Goal: Transaction & Acquisition: Purchase product/service

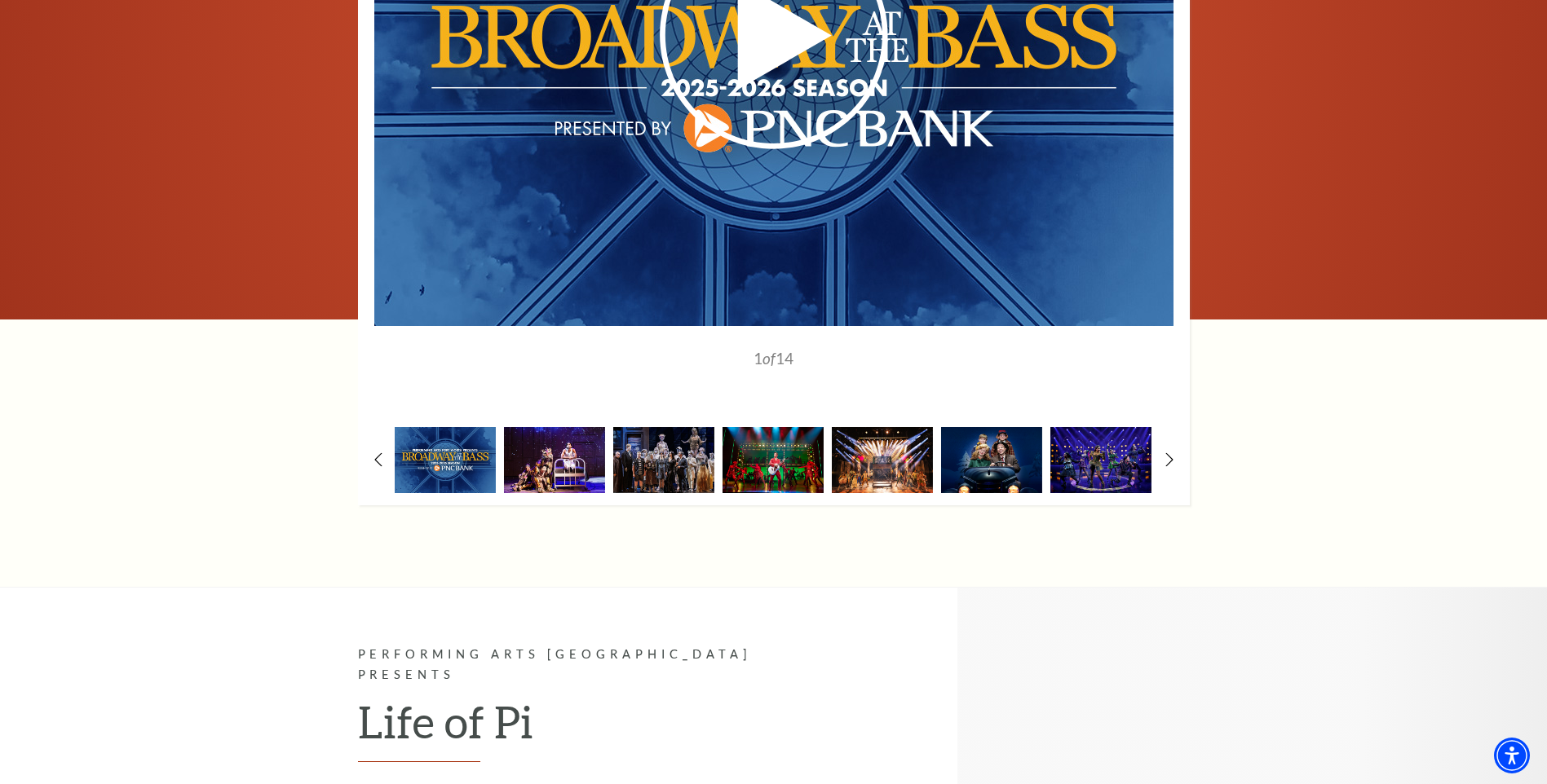
scroll to position [1468, 0]
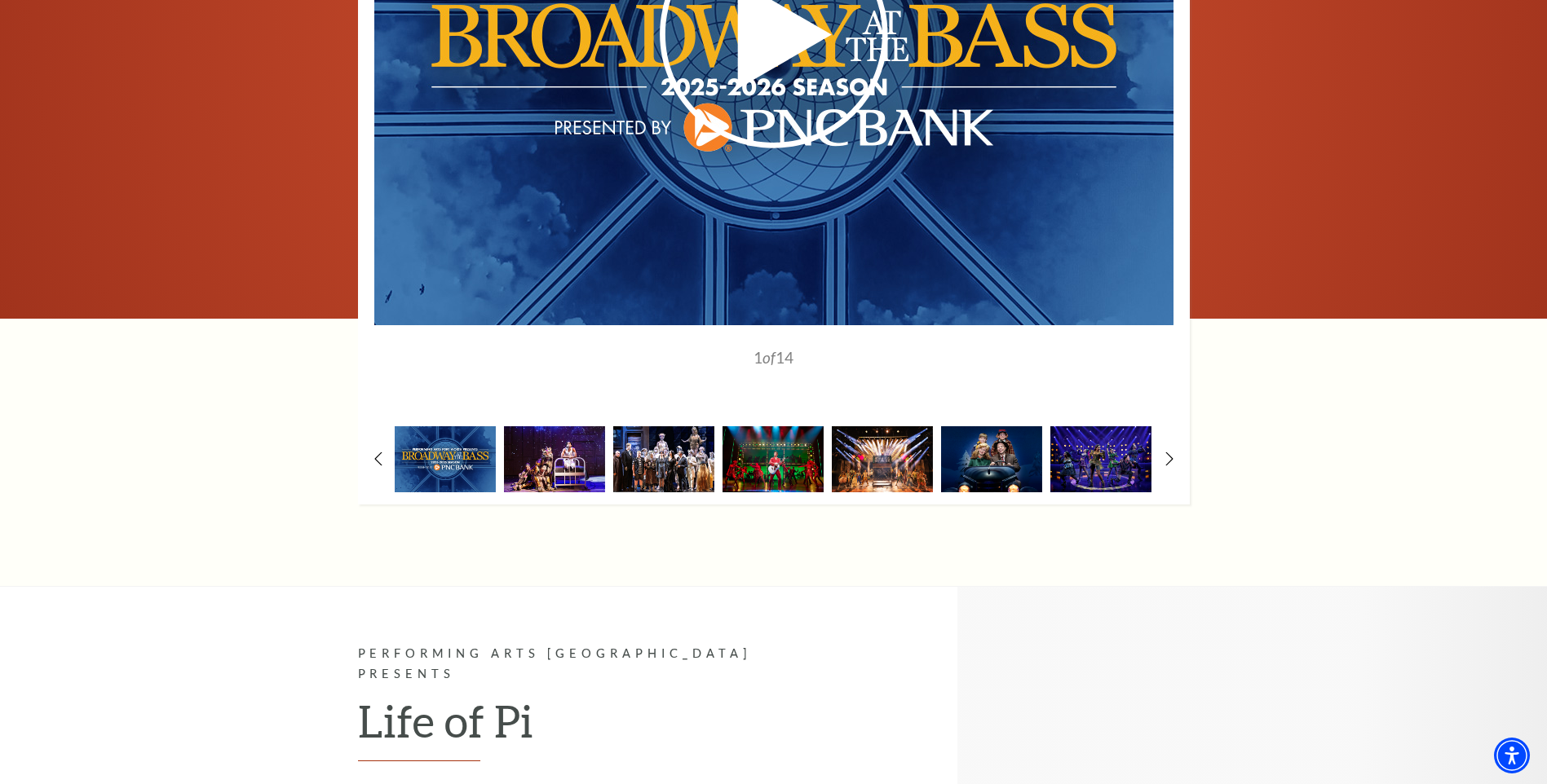
click at [667, 427] on img at bounding box center [664, 459] width 101 height 66
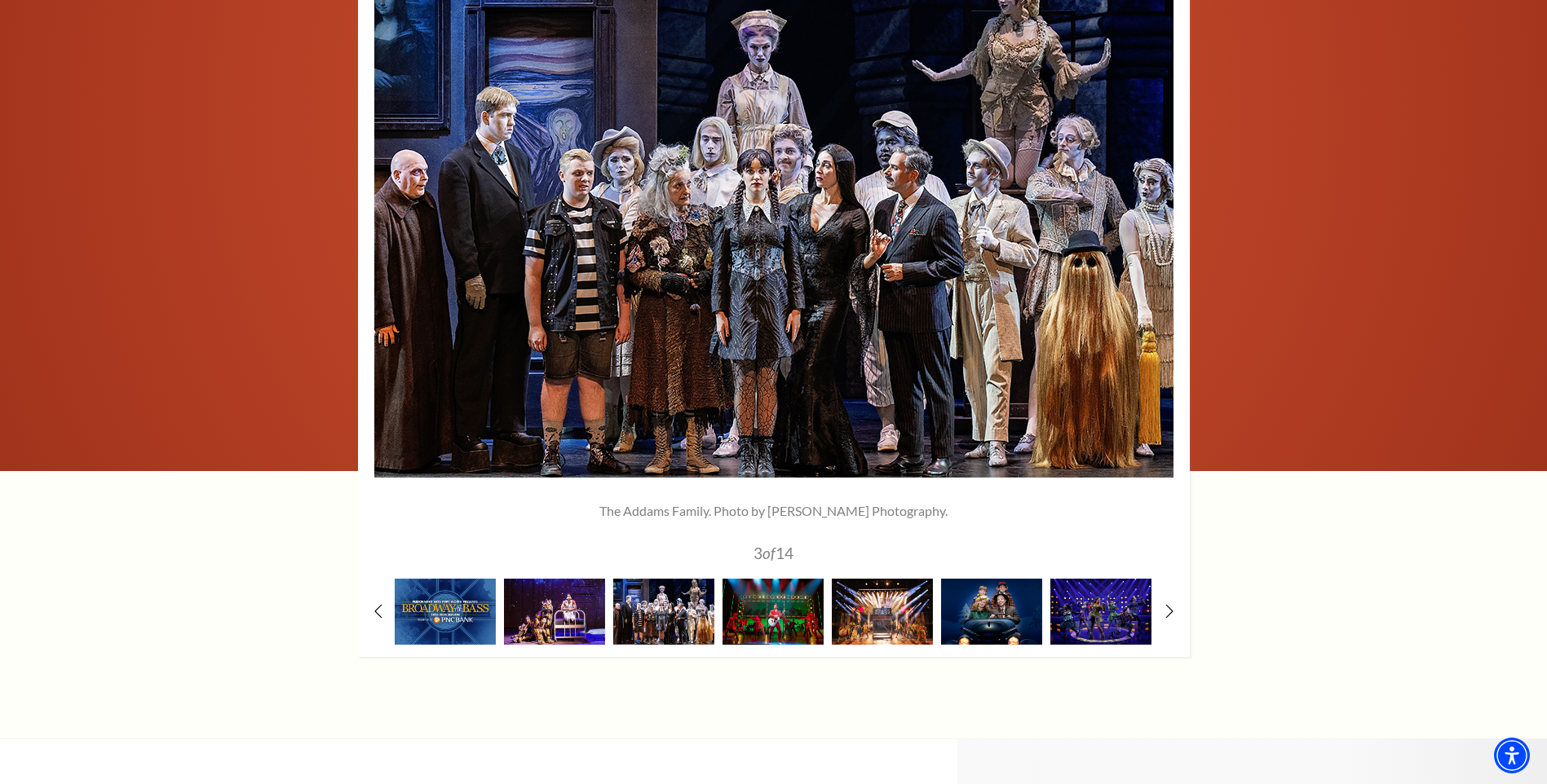
scroll to position [1386, 0]
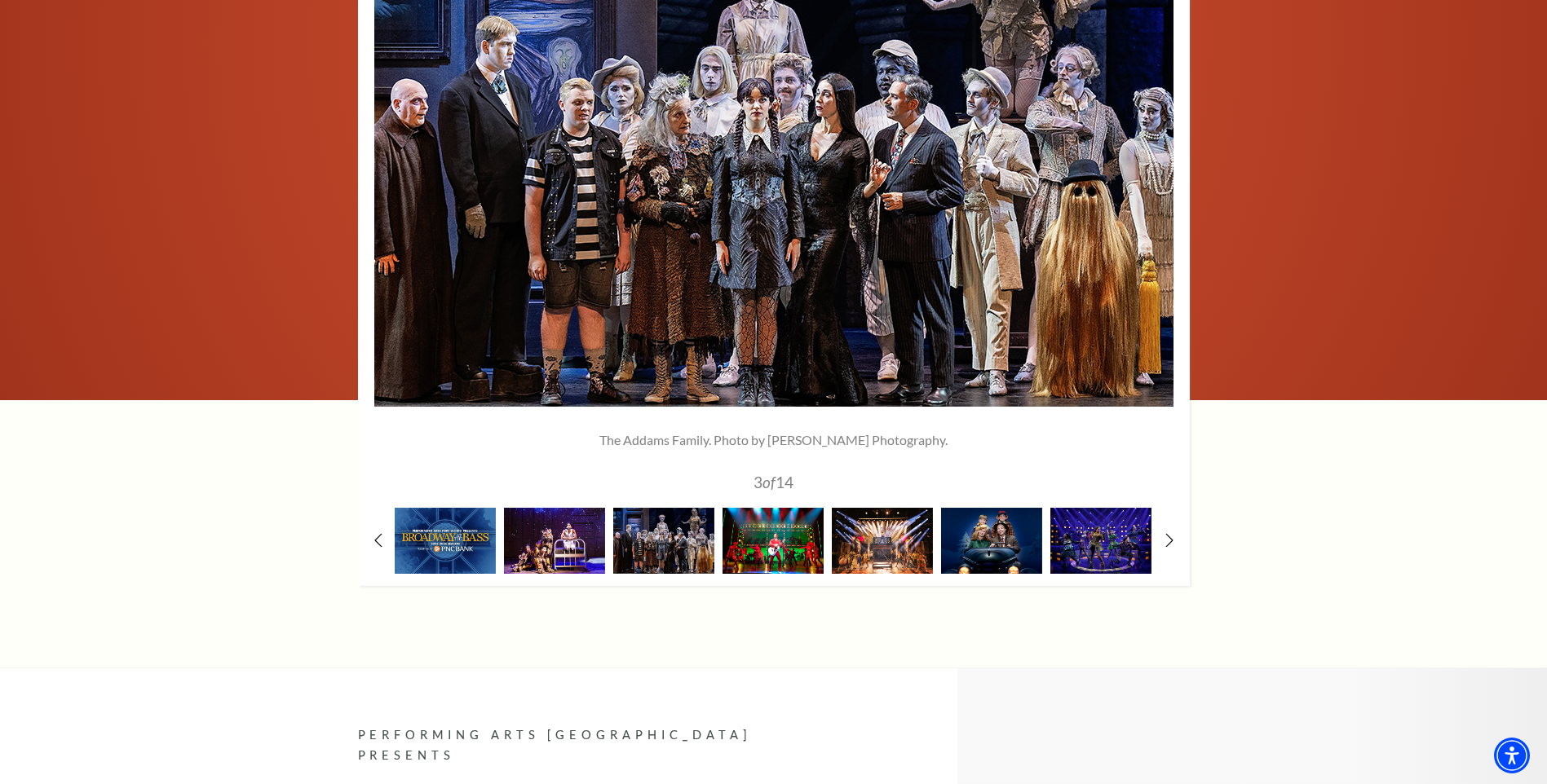
click at [758, 508] on img at bounding box center [773, 541] width 101 height 66
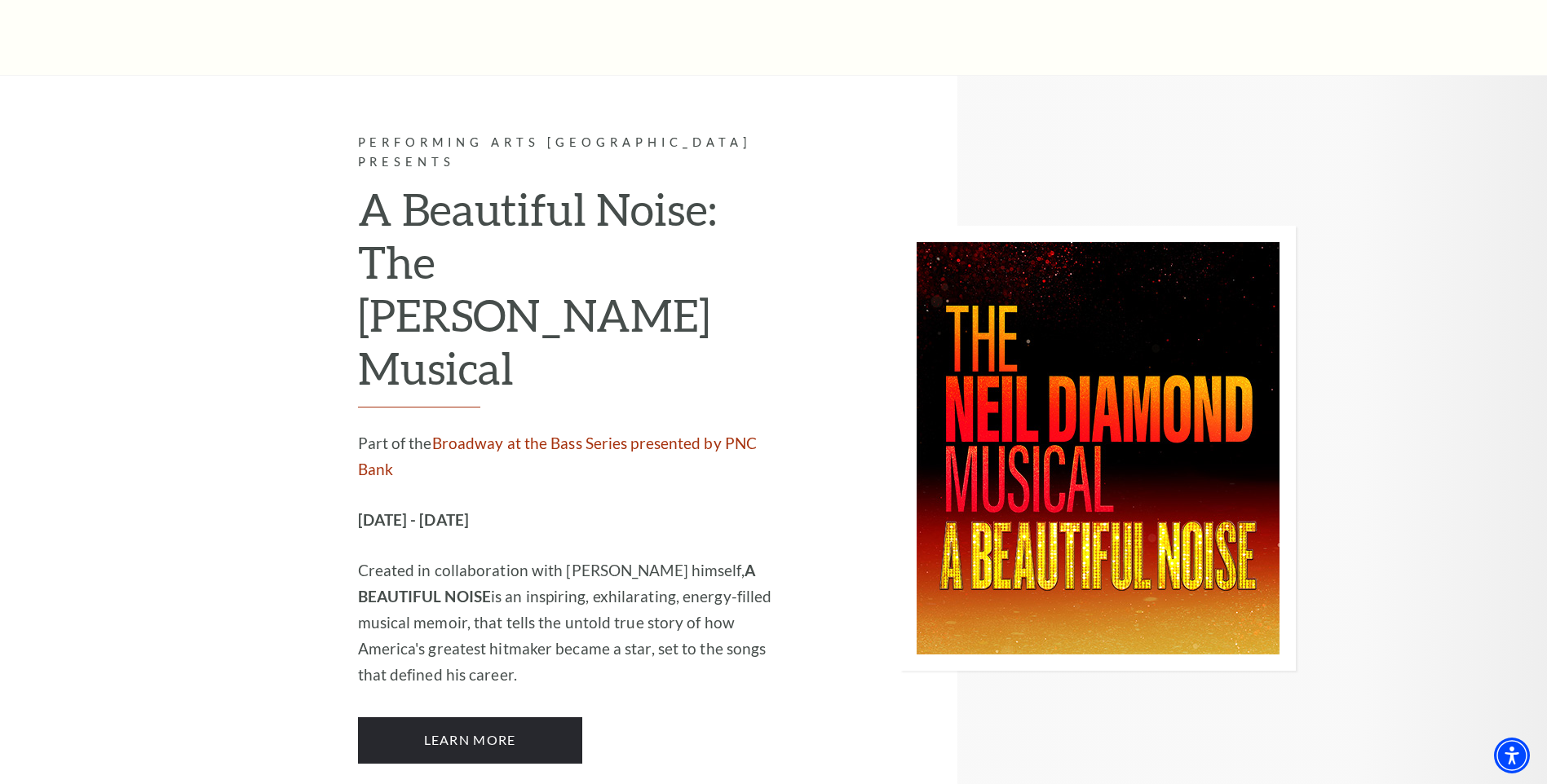
scroll to position [3832, 0]
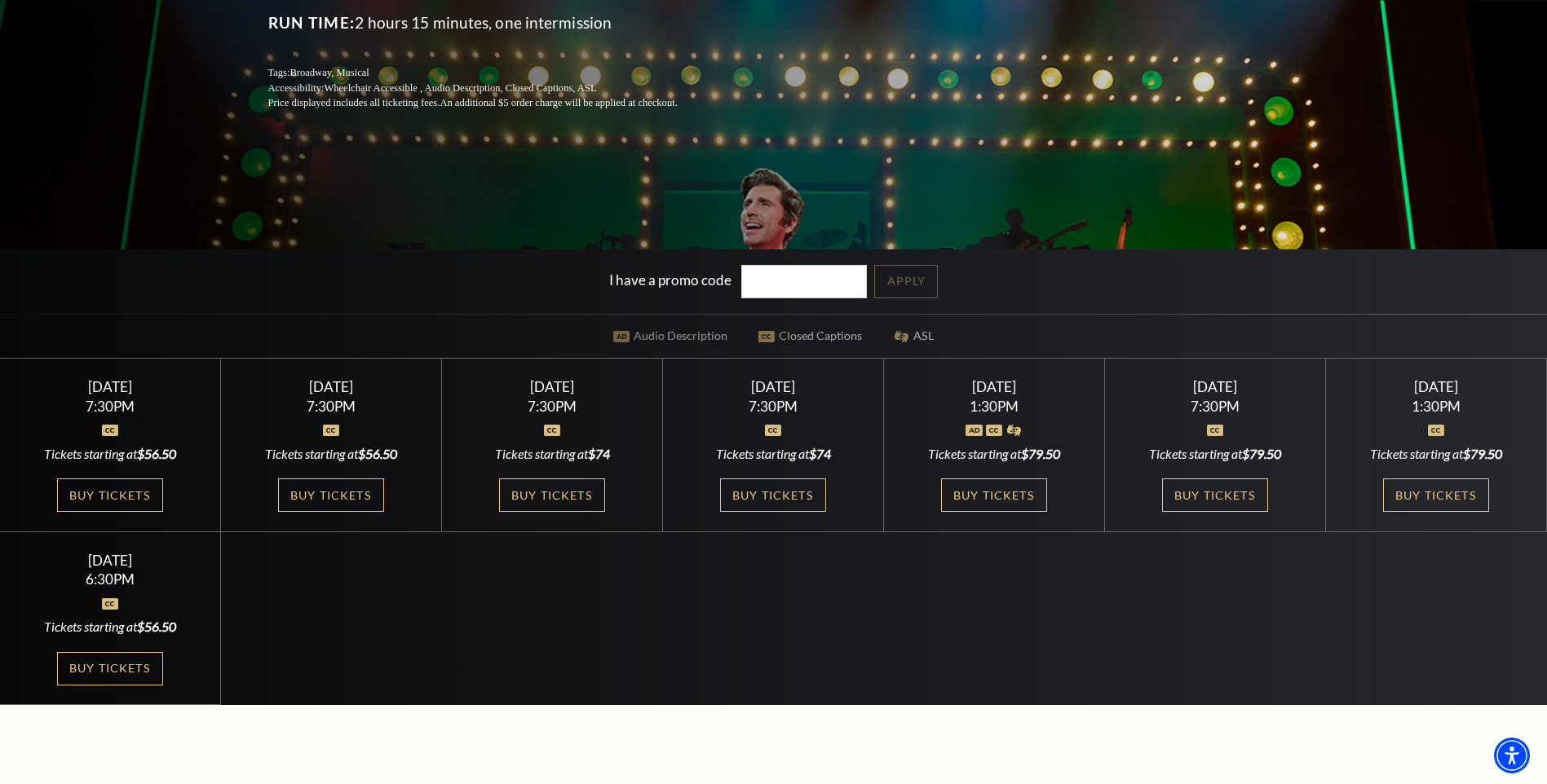
scroll to position [407, 0]
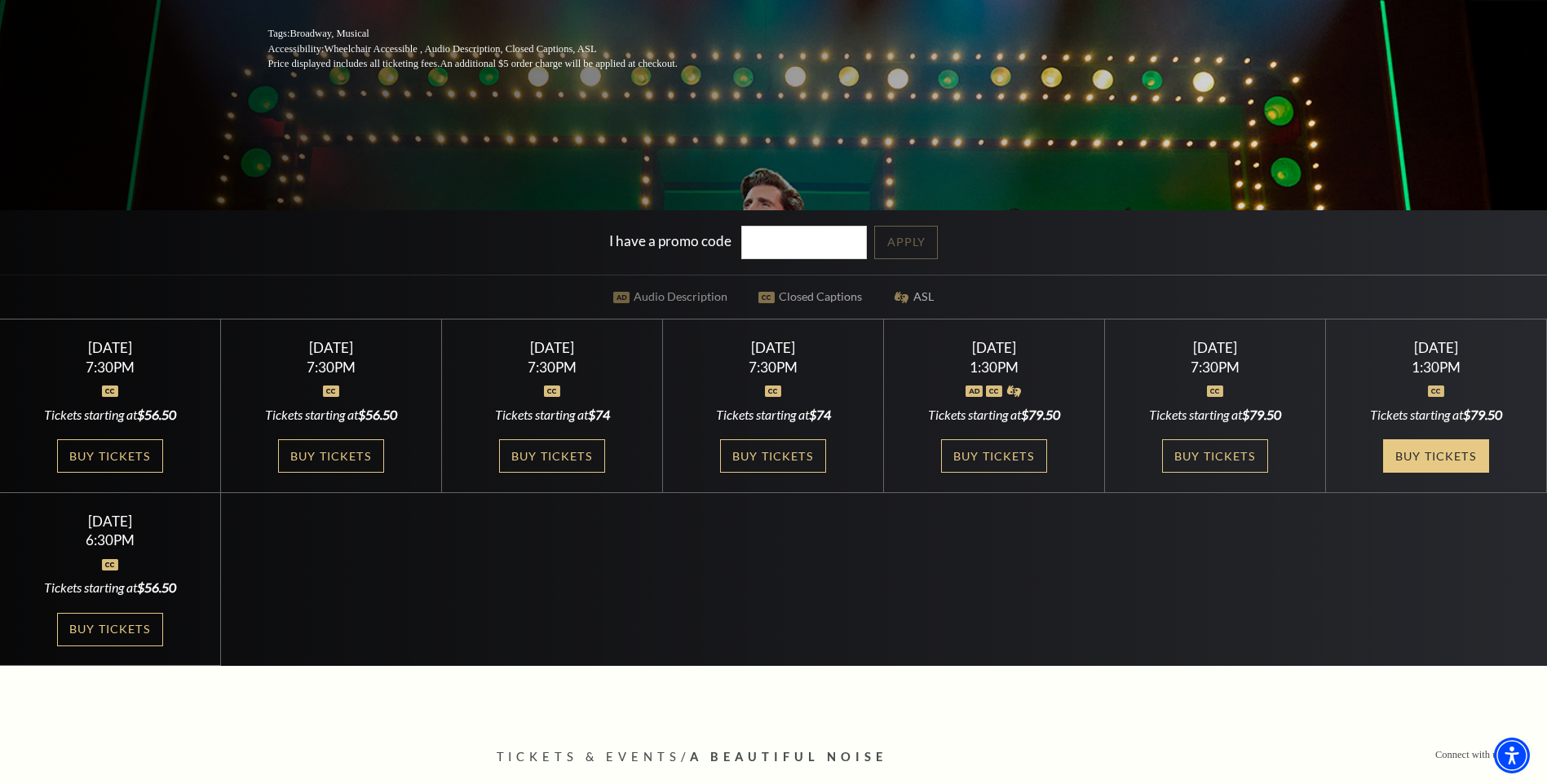
click at [1424, 442] on link "Buy Tickets" at bounding box center [1437, 456] width 106 height 34
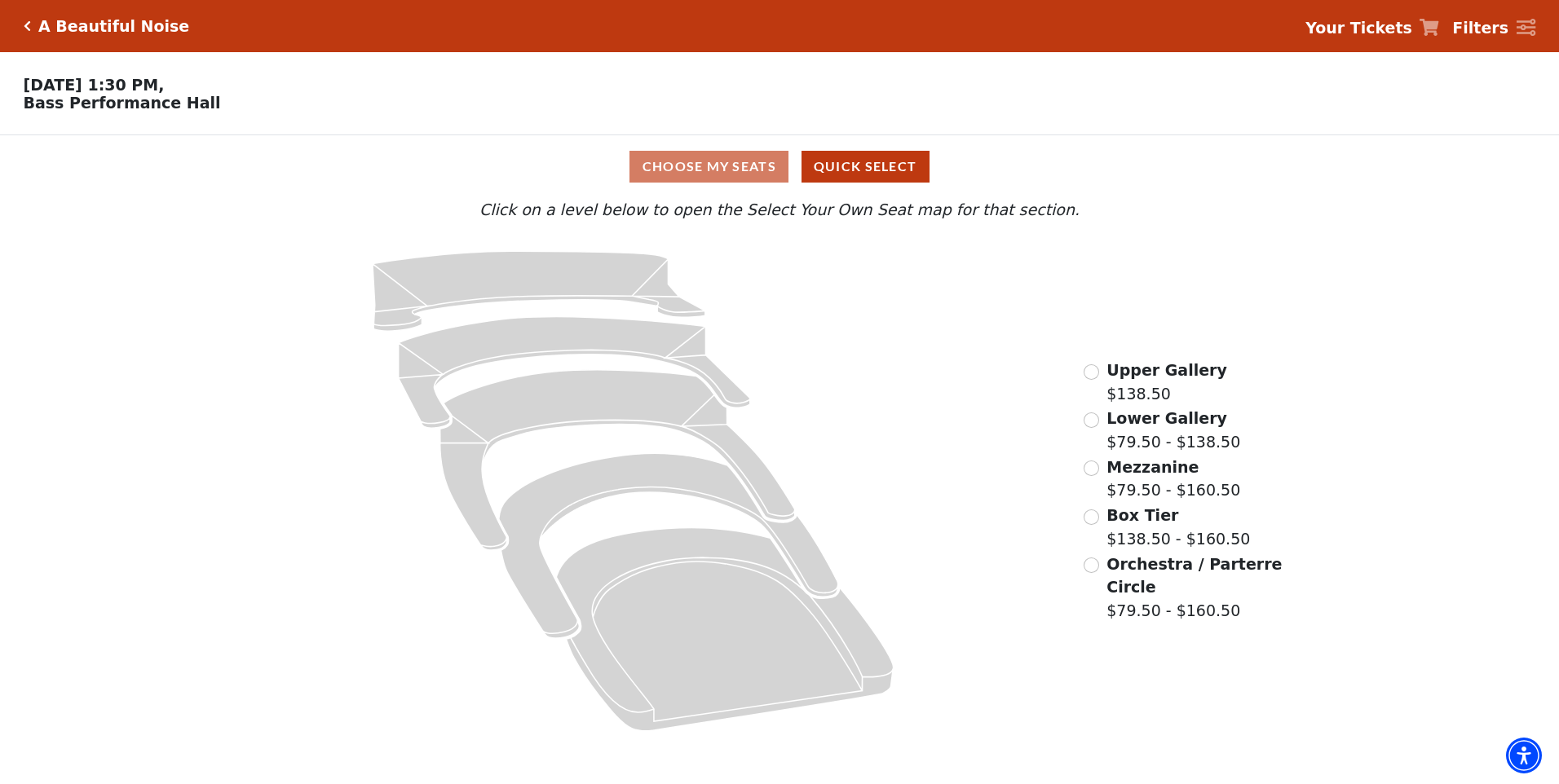
click at [1131, 405] on label "Upper Gallery $138.50" at bounding box center [1167, 381] width 120 height 46
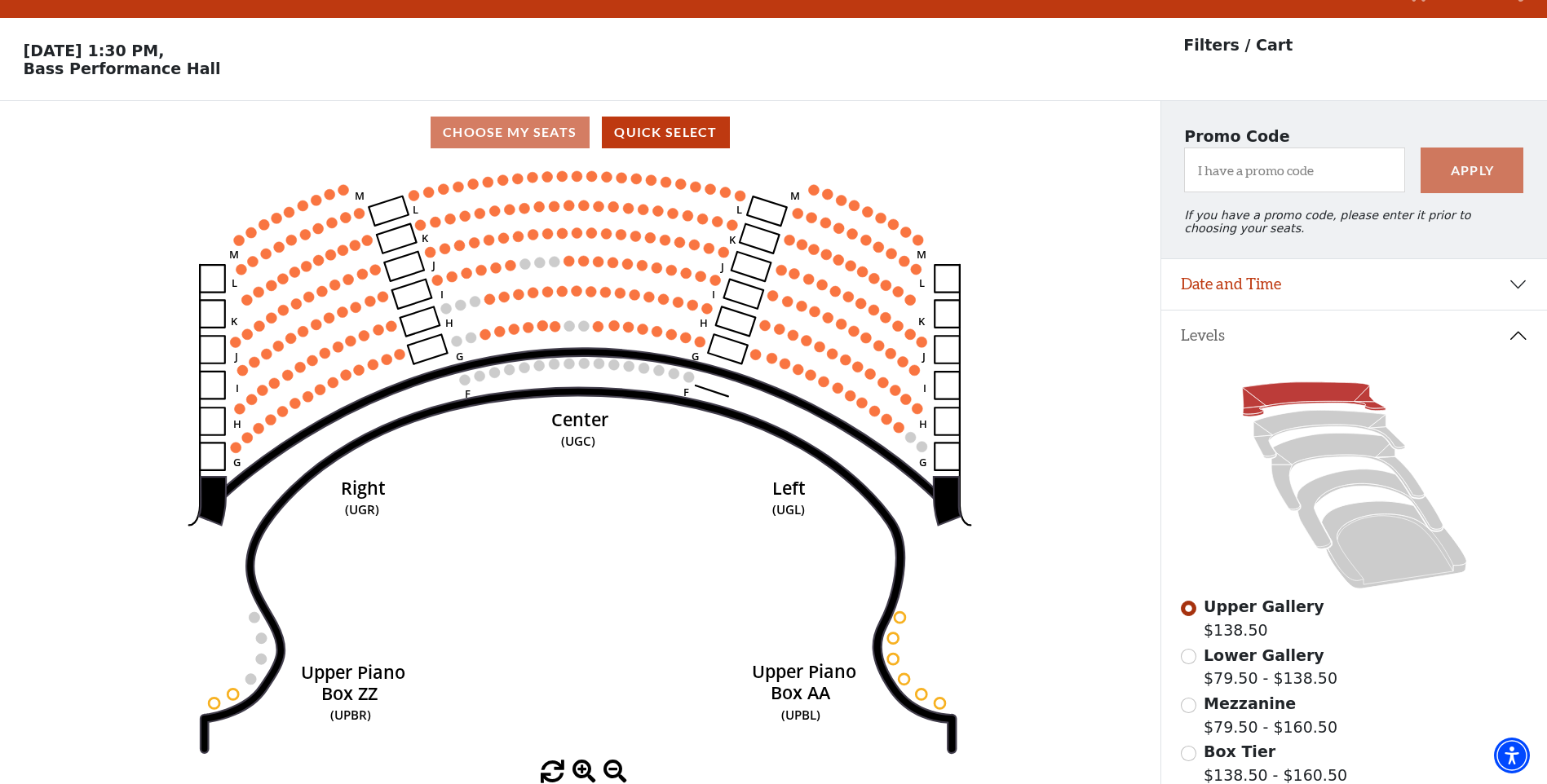
scroll to position [34, 0]
click at [1349, 482] on icon at bounding box center [1370, 511] width 146 height 80
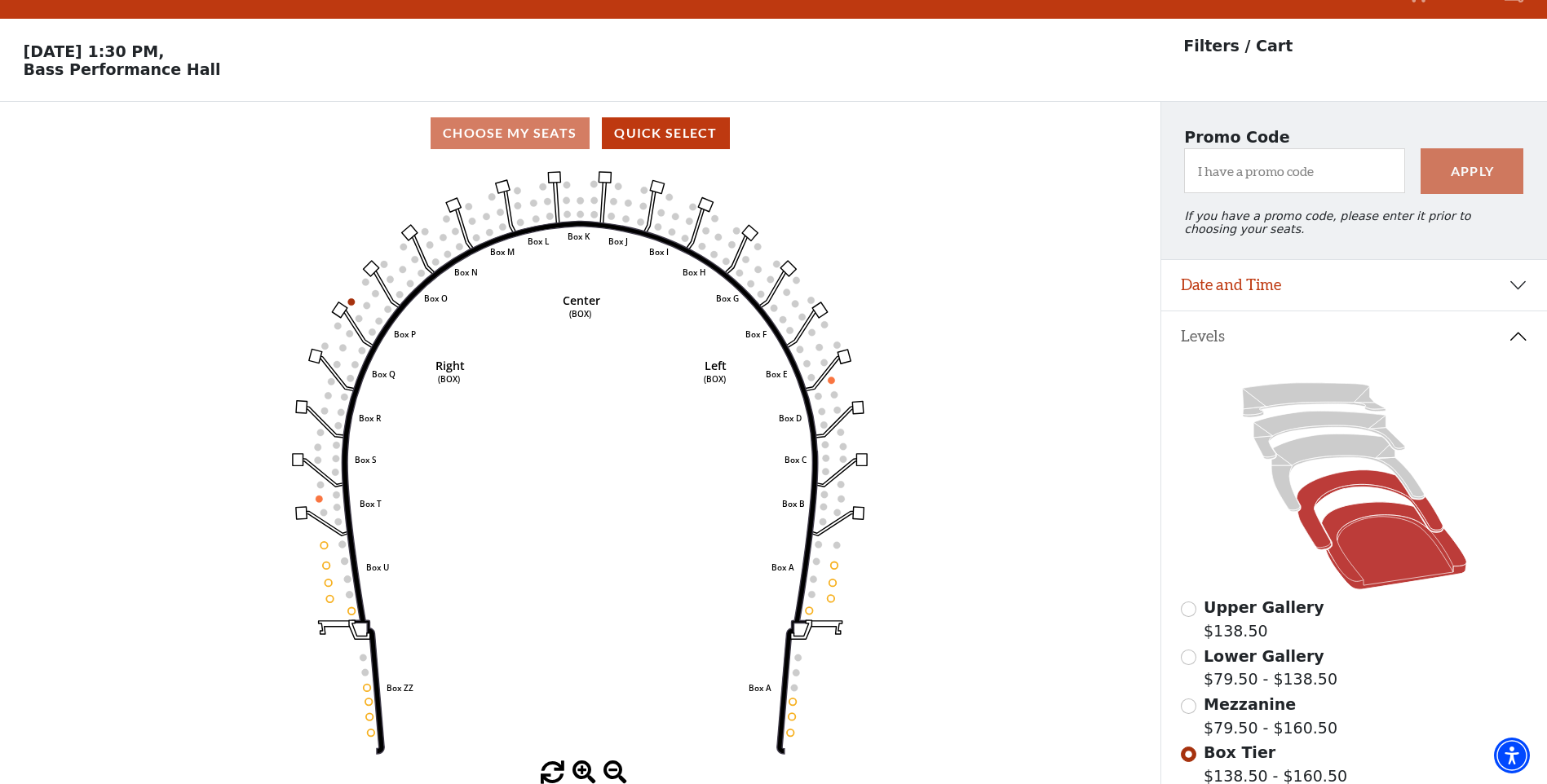
click at [1349, 538] on icon at bounding box center [1394, 546] width 145 height 88
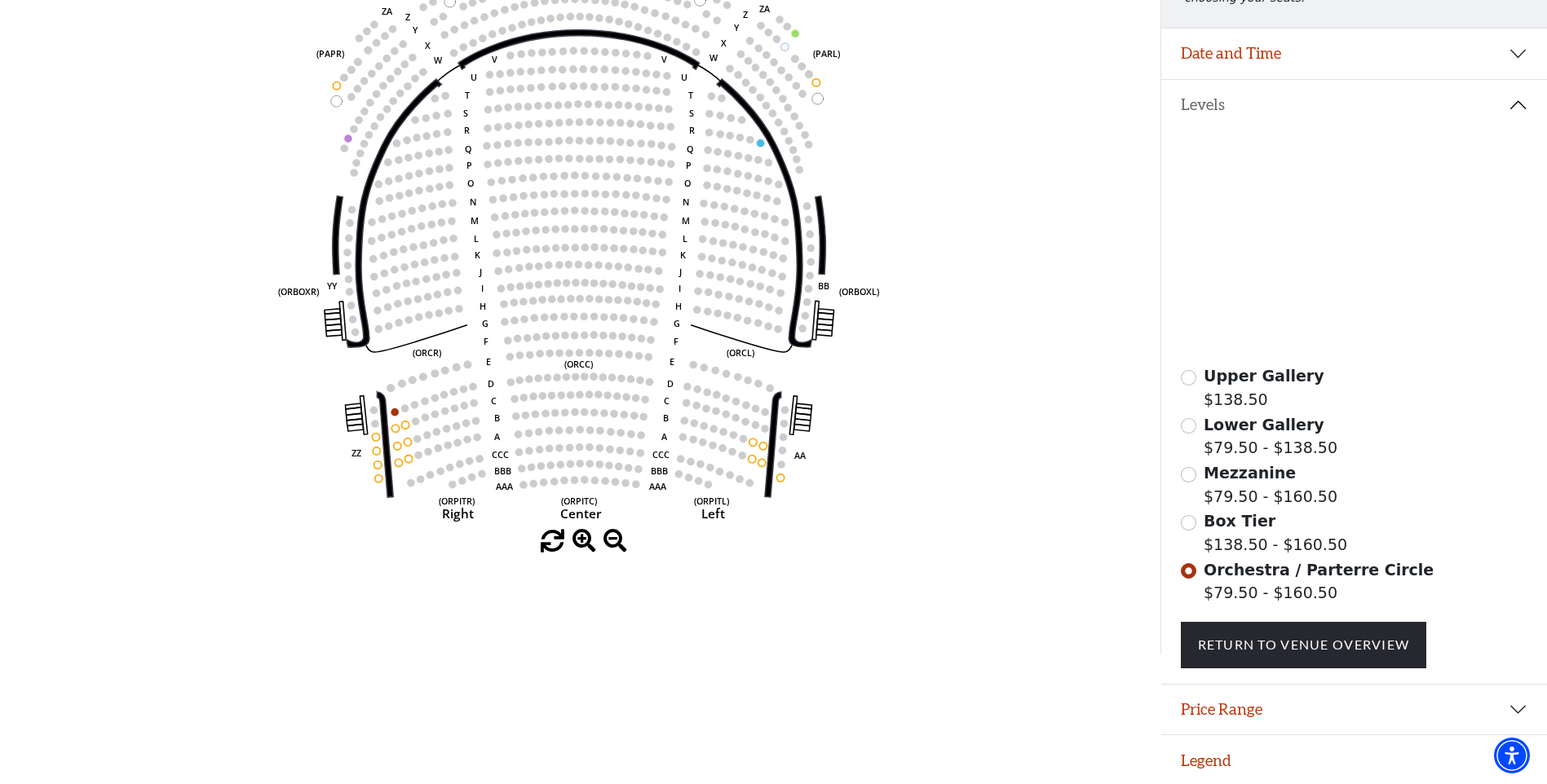
scroll to position [278, 0]
click at [395, 453] on icon "Left (ORPITL) Right (ORPITR) Center (ORPITC) ZZ AA YY BB ZA ZA (ORCL) (ORCR) (O…" at bounding box center [579, 230] width 1044 height 597
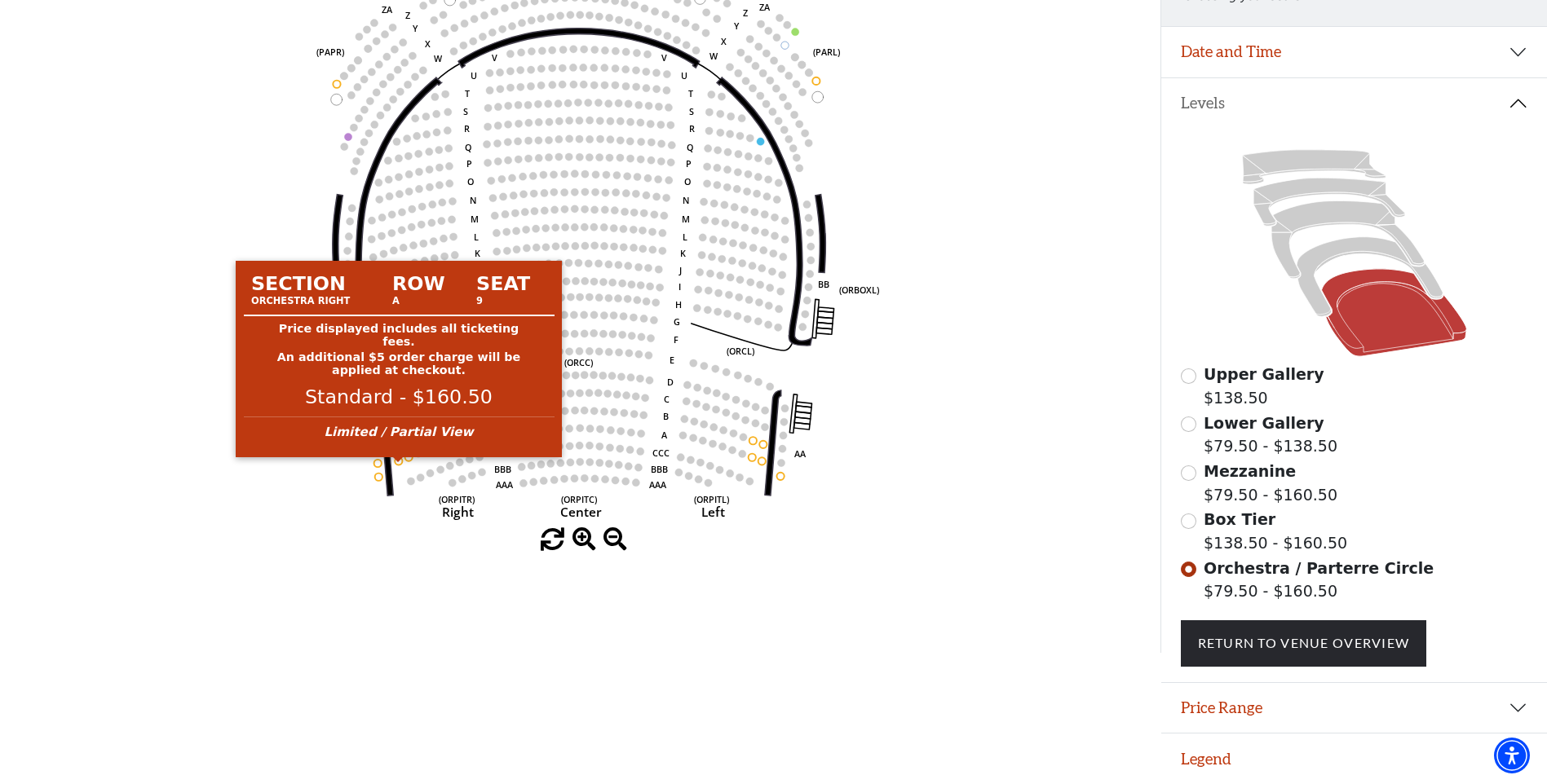
click at [398, 459] on circle at bounding box center [399, 461] width 7 height 7
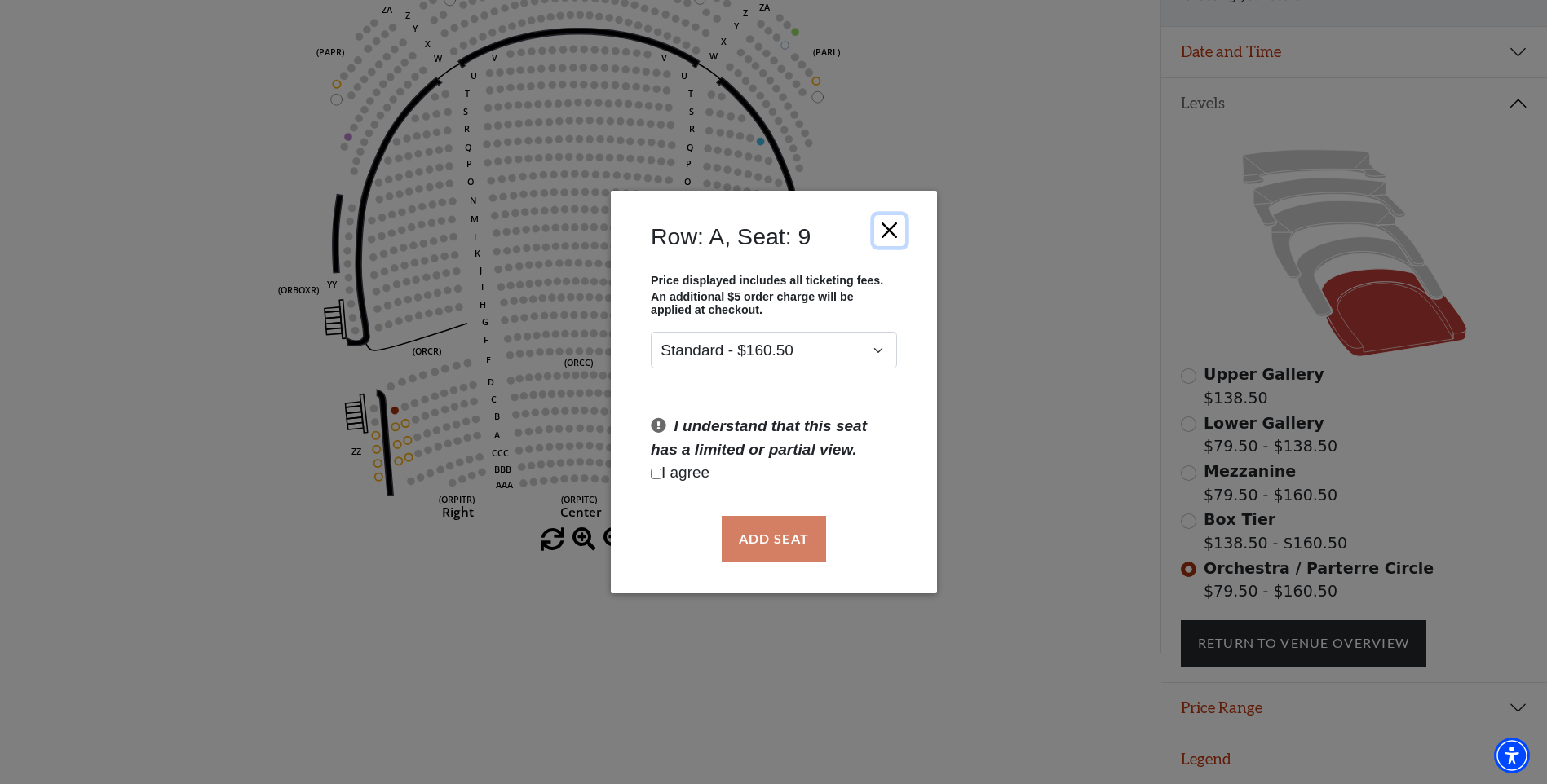
click at [881, 241] on button "Close" at bounding box center [889, 230] width 31 height 31
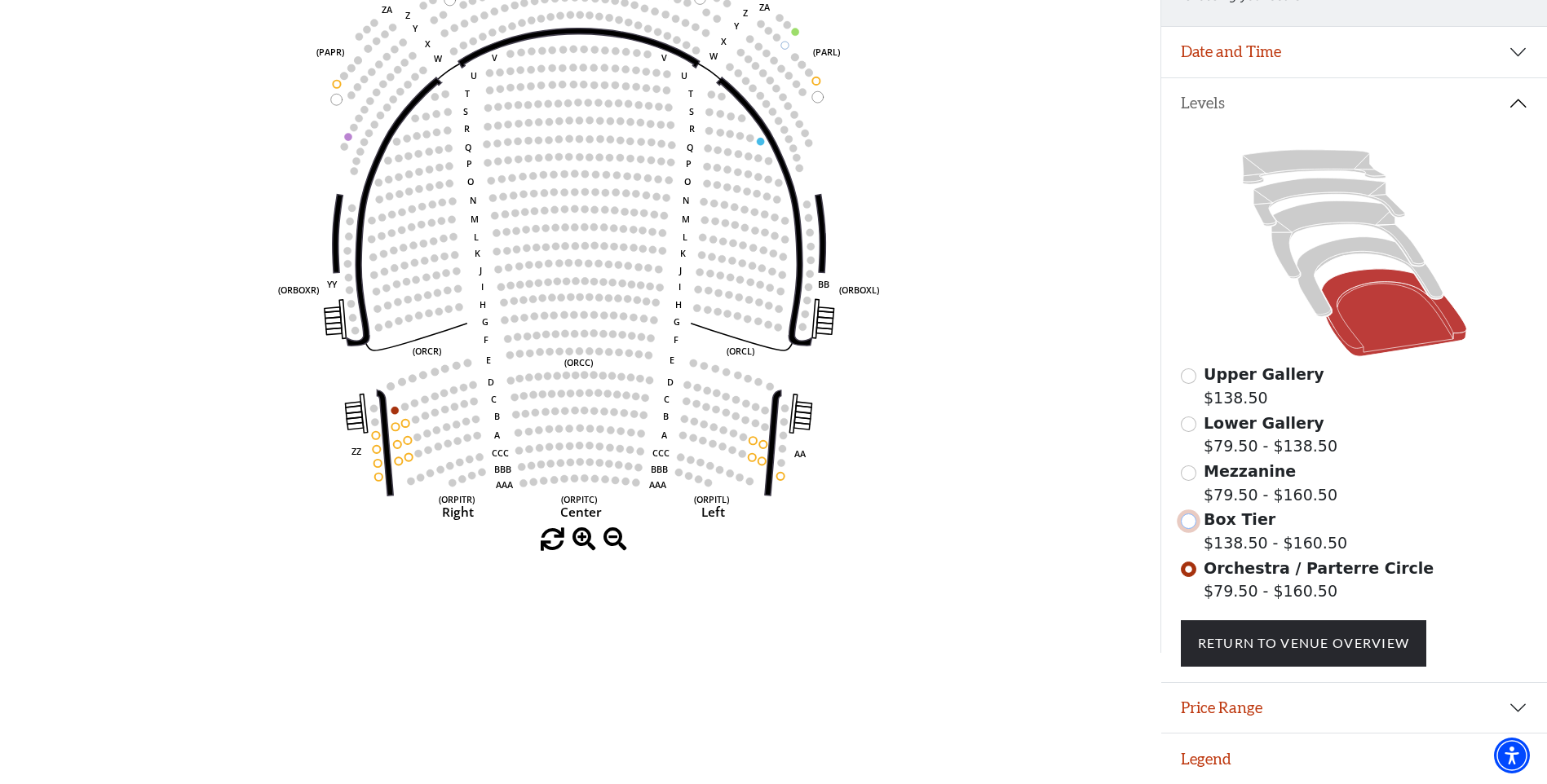
click at [1182, 522] on input "Box Tier$138.50 - $160.50\a" at bounding box center [1189, 521] width 16 height 15
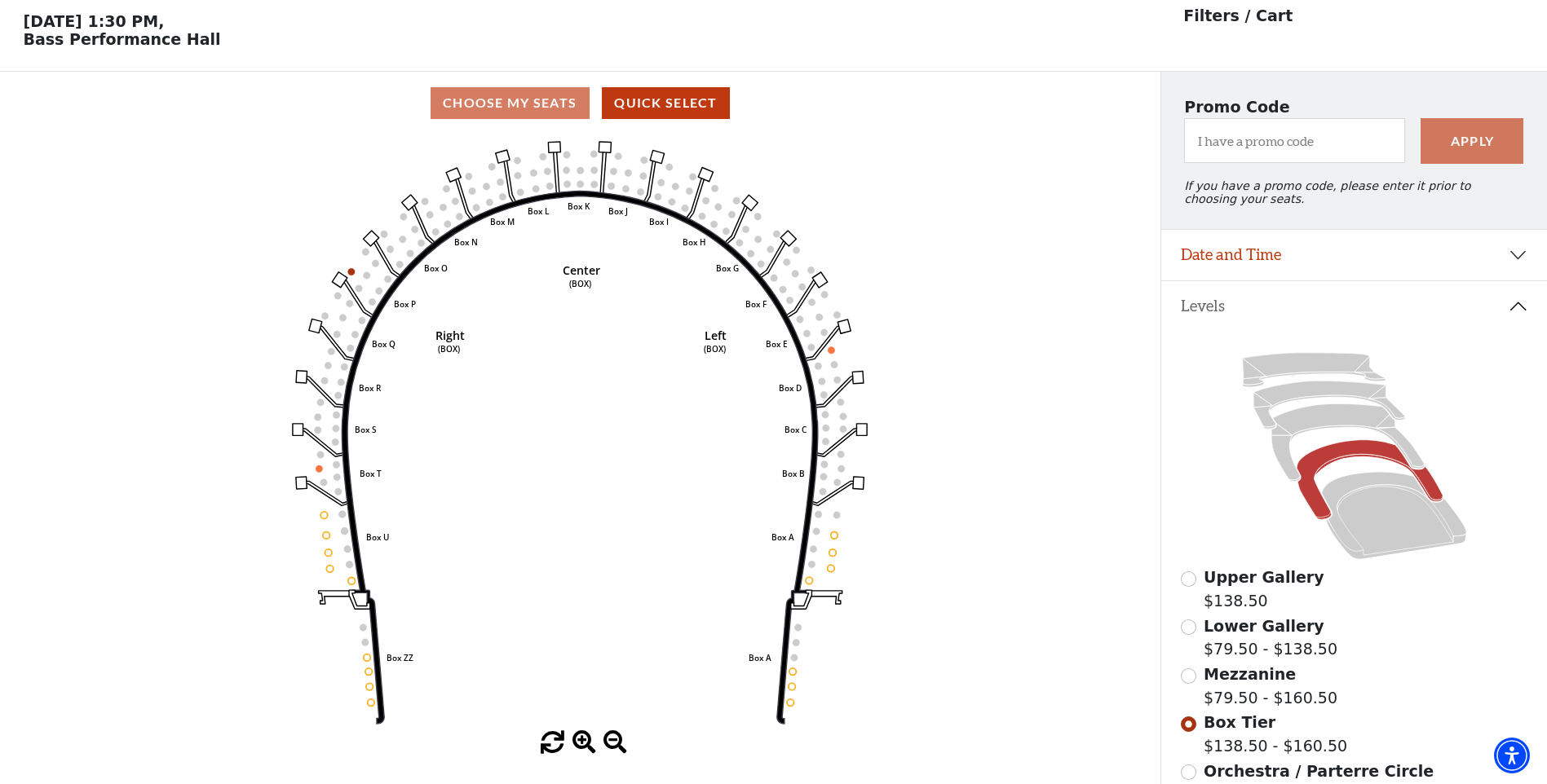
scroll to position [76, 0]
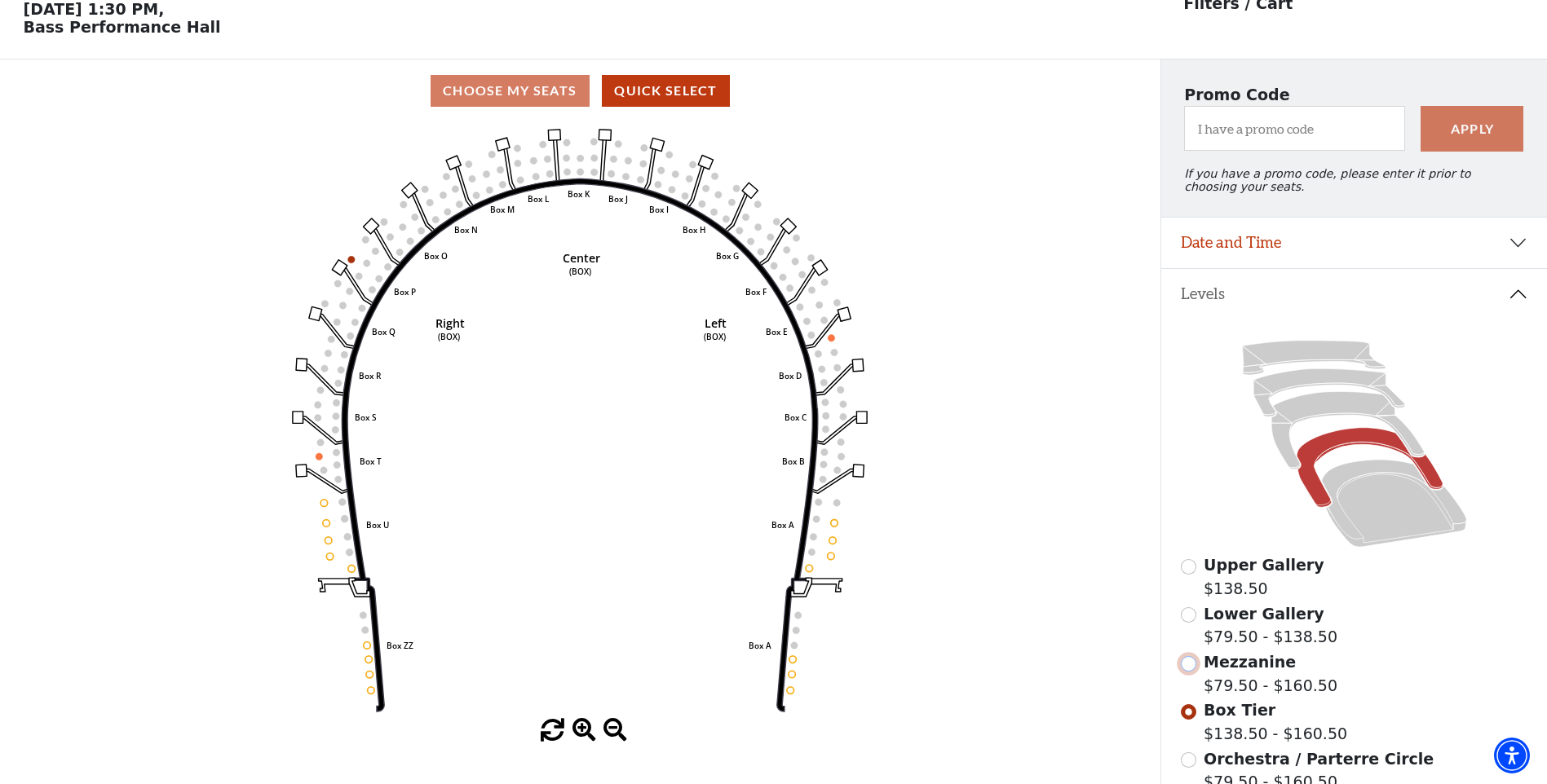
click at [1189, 672] on input "Mezzanine$79.50 - $160.50\a" at bounding box center [1189, 664] width 16 height 15
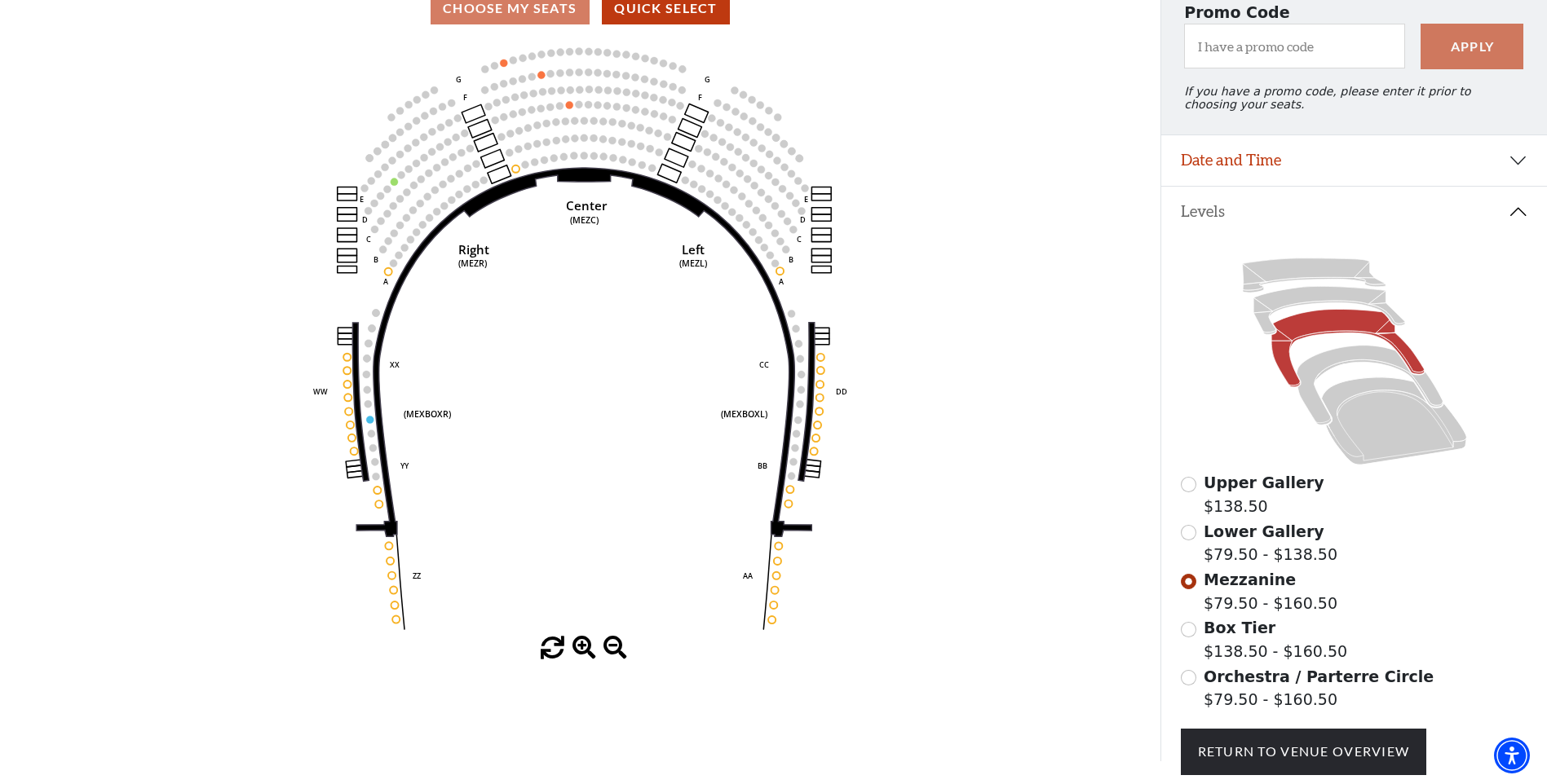
scroll to position [158, 0]
click at [1290, 313] on icon at bounding box center [1330, 312] width 151 height 48
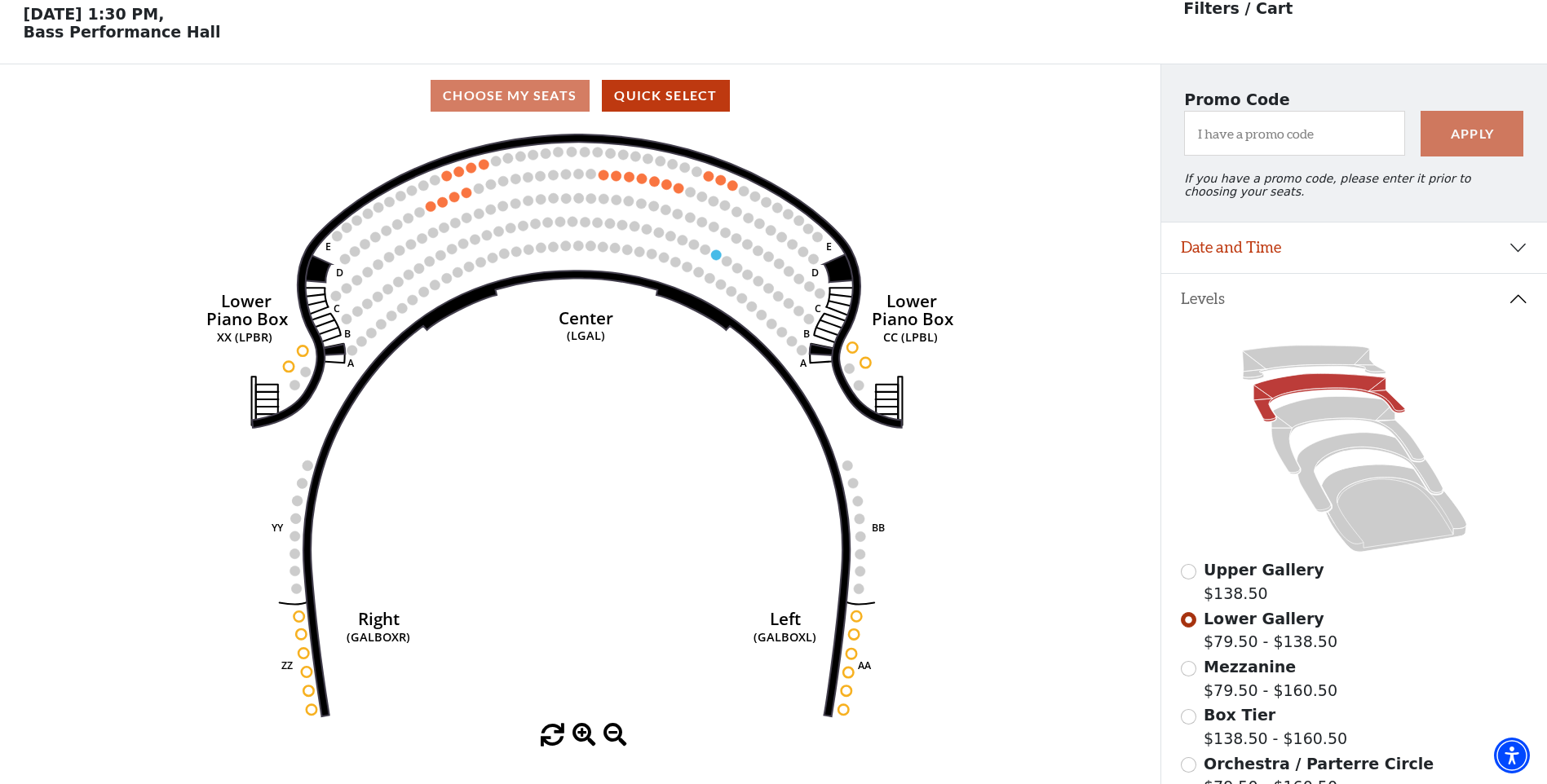
scroll to position [76, 0]
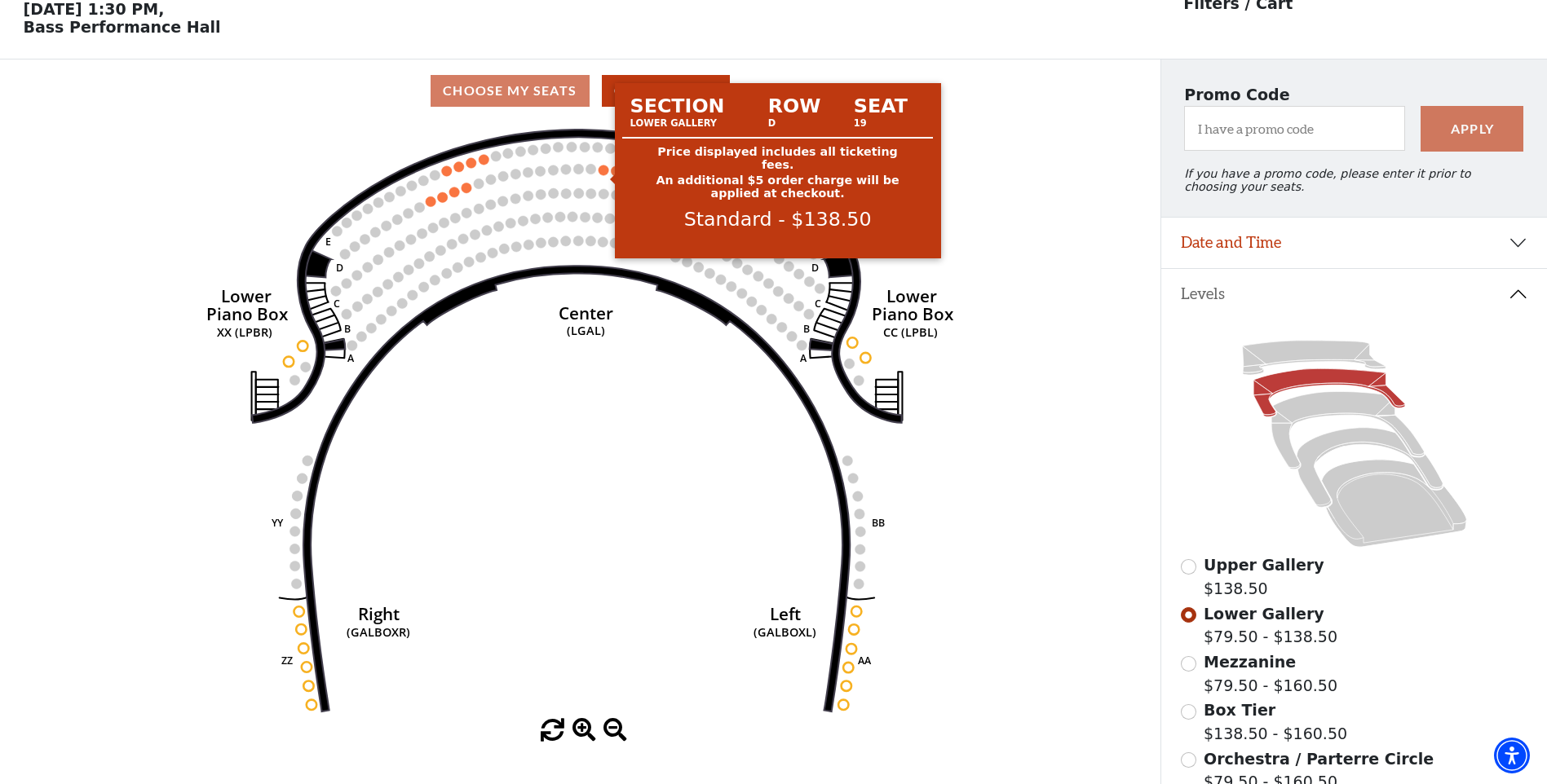
click at [604, 174] on circle at bounding box center [603, 170] width 10 height 10
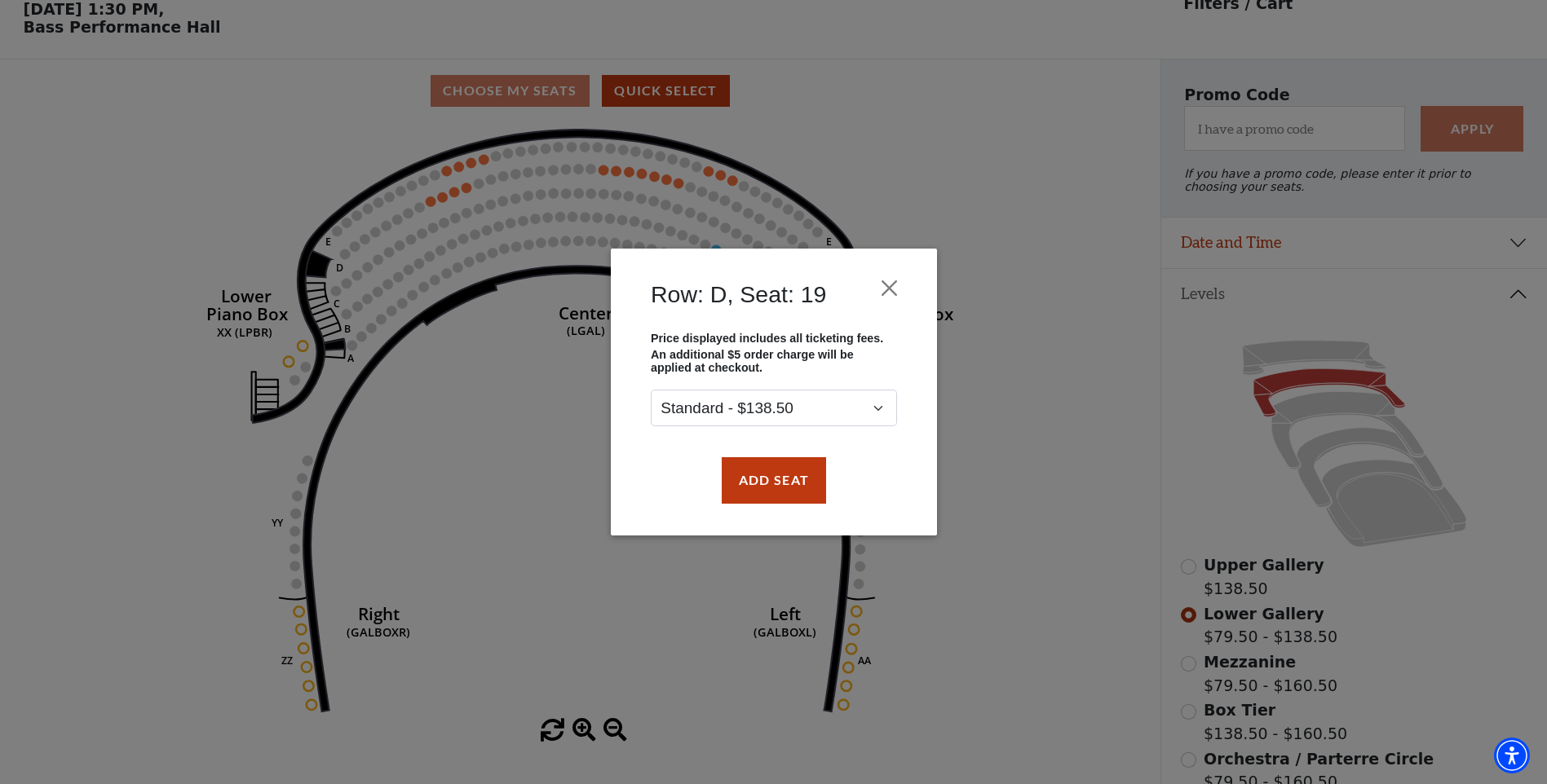
click at [621, 181] on div "Row: D, Seat: 19 Price displayed includes all ticketing fees. An additional $5 …" at bounding box center [774, 392] width 1547 height 784
click at [617, 181] on div "Row: D, Seat: 19 Price displayed includes all ticketing fees. An additional $5 …" at bounding box center [774, 392] width 1547 height 784
click at [884, 288] on button "Close" at bounding box center [889, 289] width 31 height 31
